Goal: Information Seeking & Learning: Learn about a topic

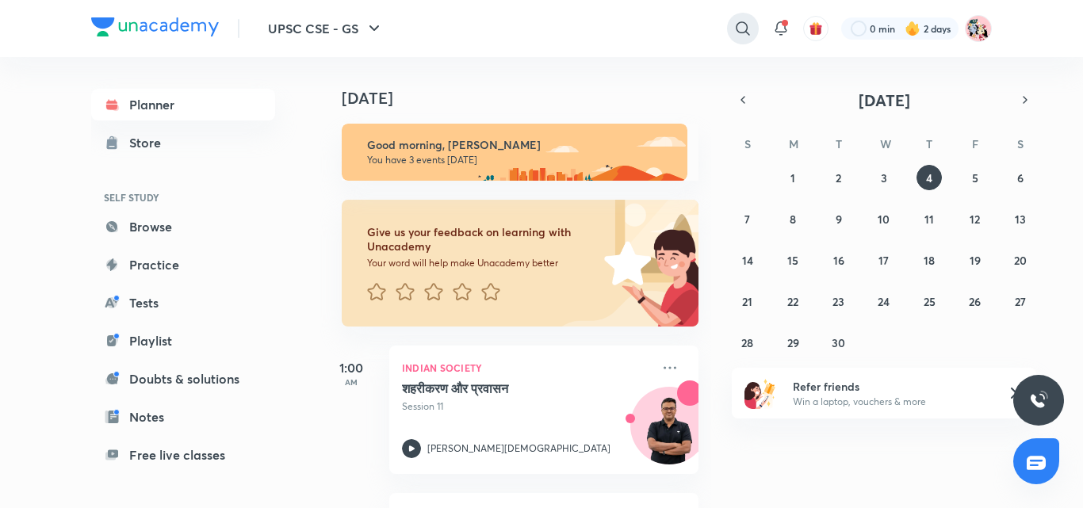
click at [733, 37] on icon at bounding box center [742, 28] width 19 height 19
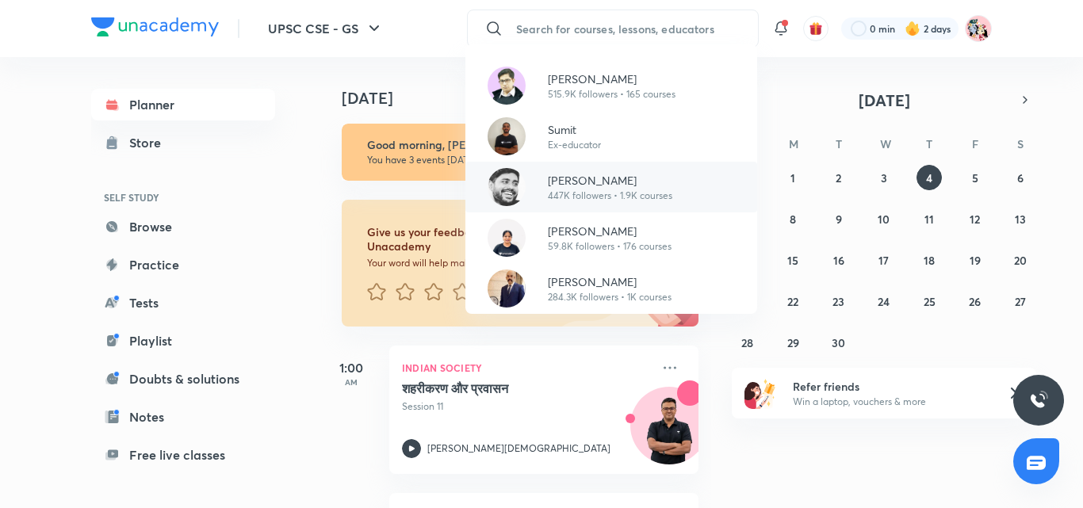
click at [611, 178] on p "[PERSON_NAME]" at bounding box center [610, 180] width 124 height 17
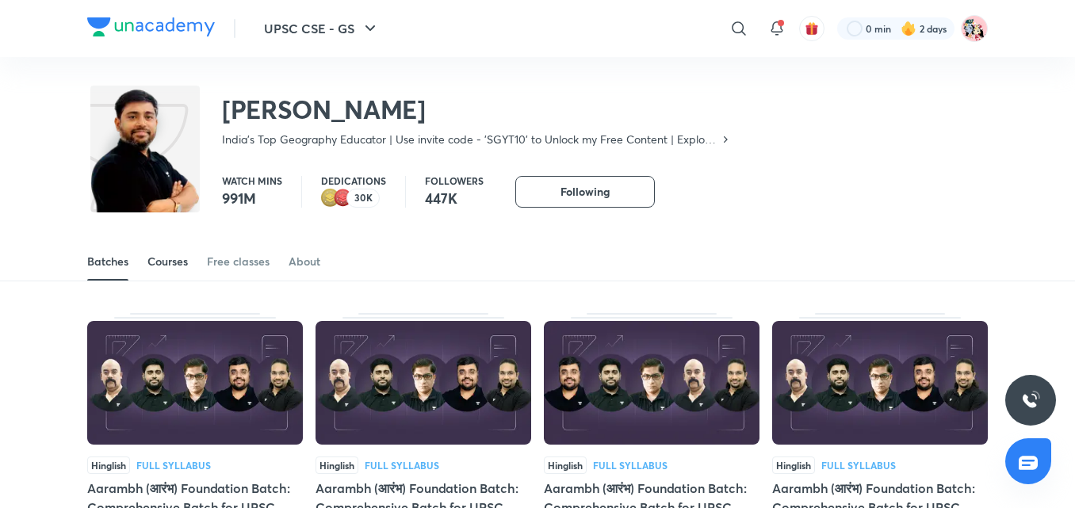
click at [171, 264] on div "Courses" at bounding box center [167, 262] width 40 height 16
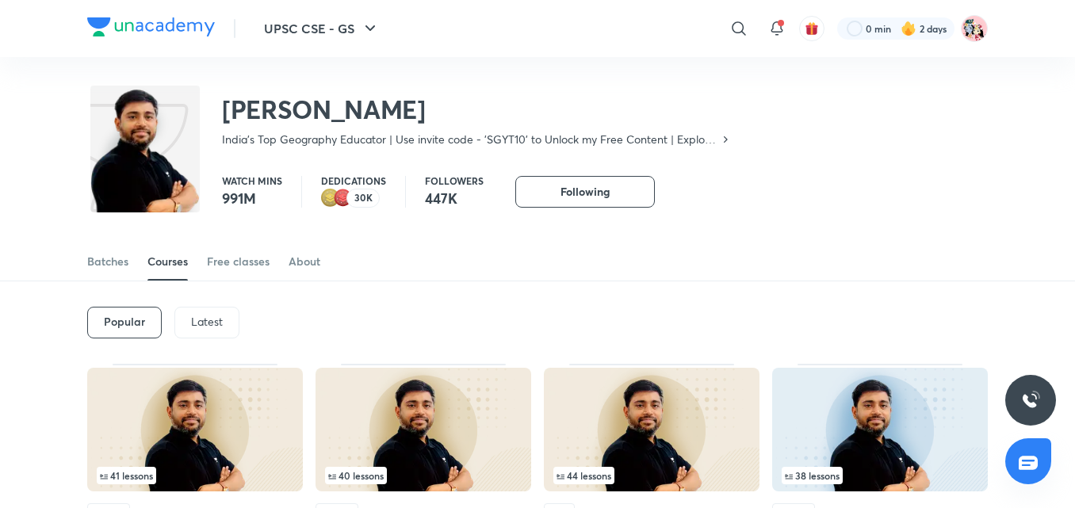
click at [202, 319] on p "Latest" at bounding box center [207, 321] width 32 height 13
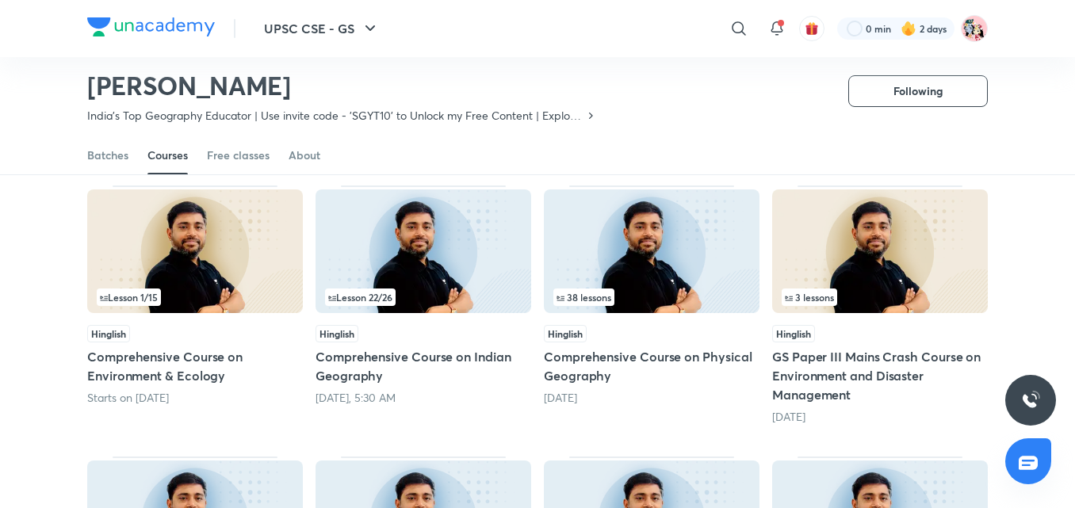
scroll to position [132, 0]
click at [606, 292] on span "38 lessons" at bounding box center [583, 297] width 55 height 10
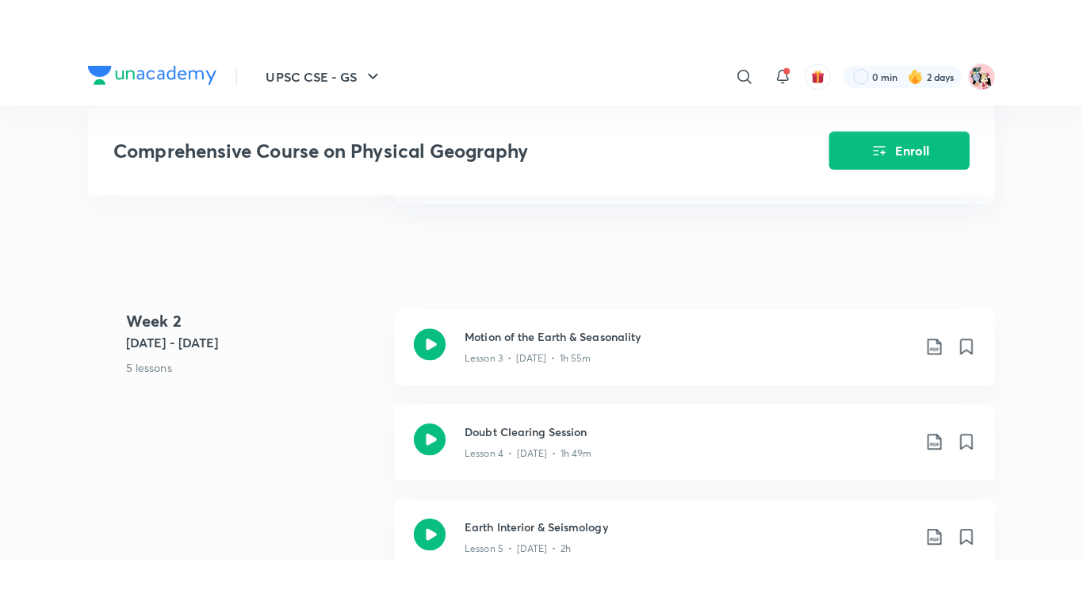
scroll to position [1046, 0]
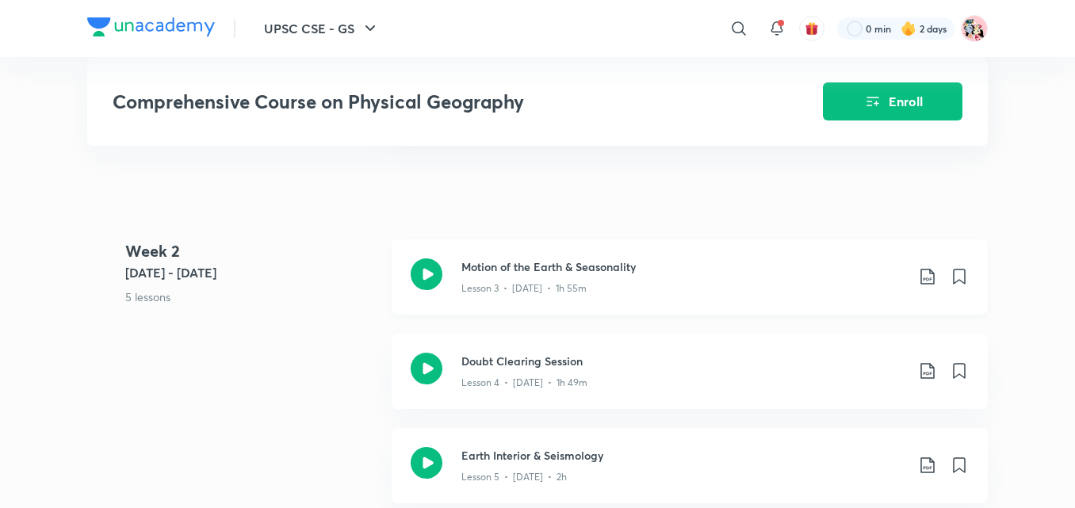
click at [506, 275] on div "Lesson 3 • [DATE] • 1h 55m" at bounding box center [683, 285] width 444 height 21
